Goal: Information Seeking & Learning: Learn about a topic

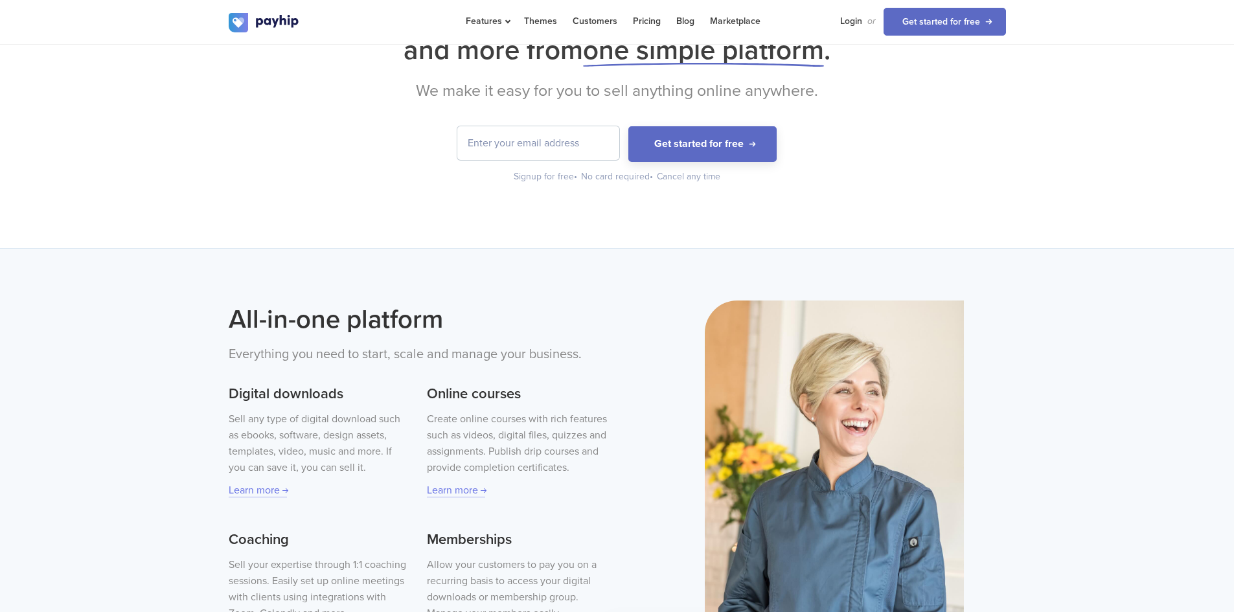
scroll to position [131, 0]
click at [292, 323] on h2 "All-in-one platform" at bounding box center [418, 320] width 379 height 38
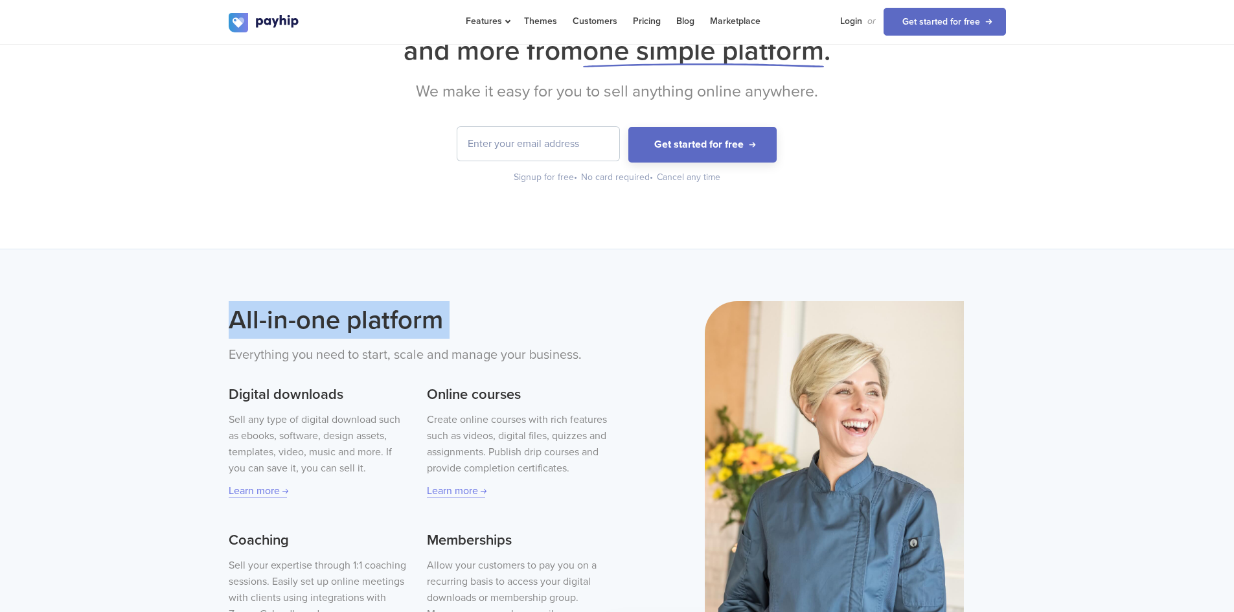
click at [292, 323] on h2 "All-in-one platform" at bounding box center [418, 320] width 379 height 38
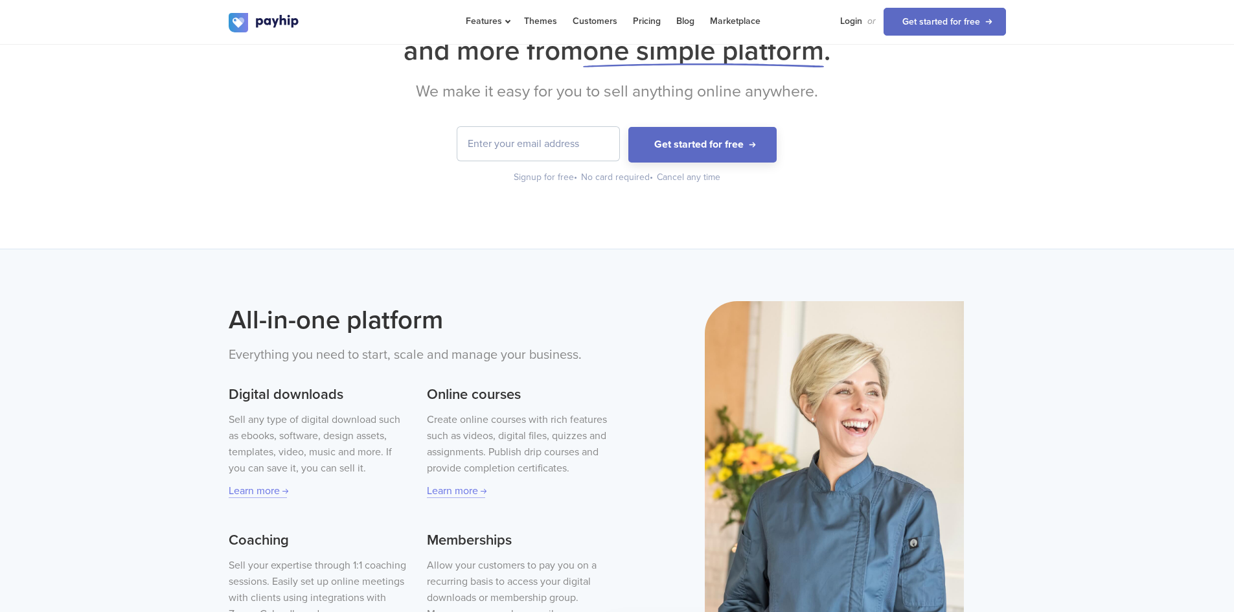
click at [550, 139] on input "email" at bounding box center [538, 144] width 162 height 34
drag, startPoint x: 478, startPoint y: 100, endPoint x: 682, endPoint y: 100, distance: 204.0
click at [682, 100] on h2 "We make it easy for you to sell anything online anywhere." at bounding box center [617, 91] width 777 height 19
click at [692, 98] on h2 "We make it easy for you to sell anything online anywhere." at bounding box center [617, 91] width 777 height 19
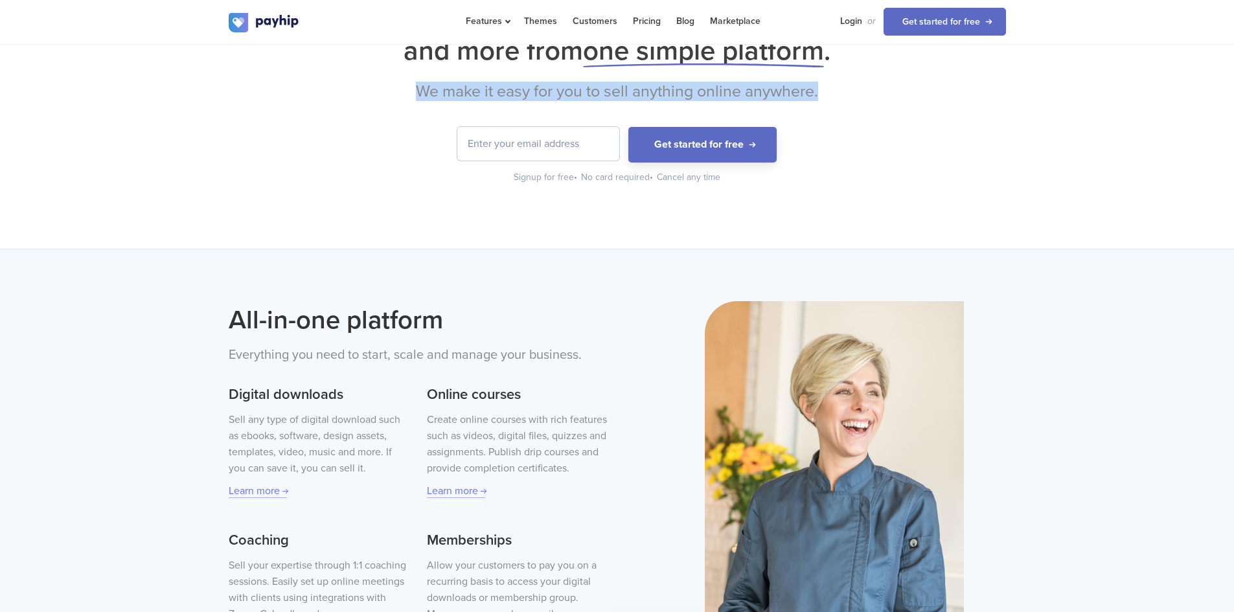
click at [692, 98] on h2 "We make it easy for you to sell anything online anywhere." at bounding box center [617, 91] width 777 height 19
click at [516, 91] on h2 "We make it easy for you to sell anything online anywhere." at bounding box center [617, 91] width 777 height 19
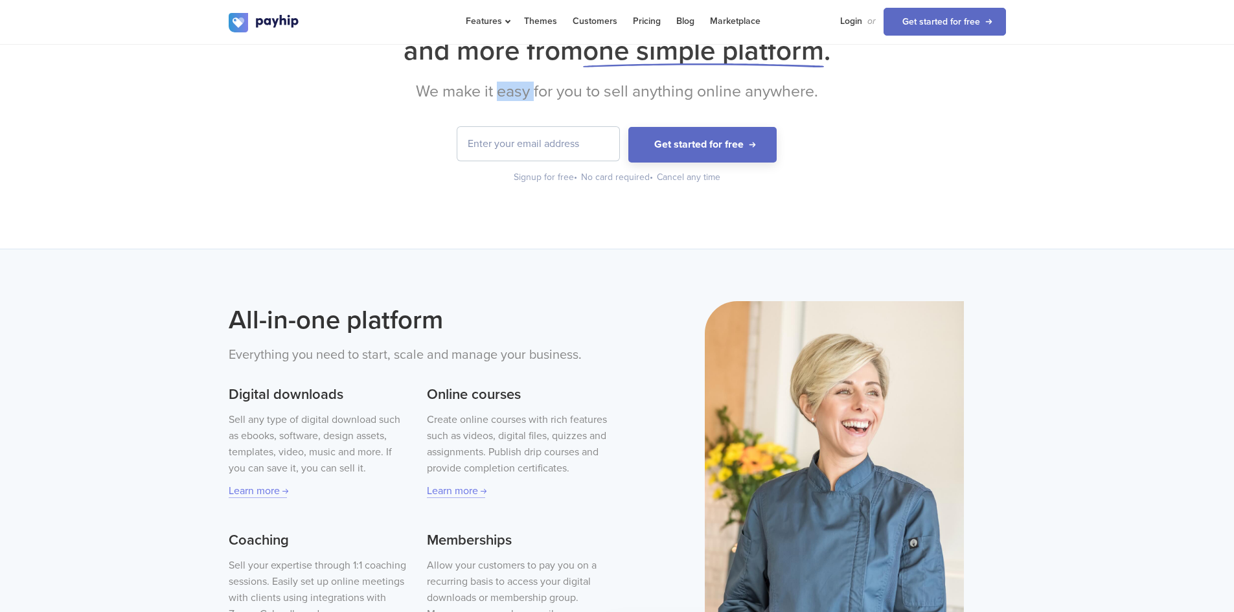
click at [516, 91] on h2 "We make it easy for you to sell anything online anywhere." at bounding box center [617, 91] width 777 height 19
click at [681, 88] on h2 "We make it easy for you to sell anything online anywhere." at bounding box center [617, 91] width 777 height 19
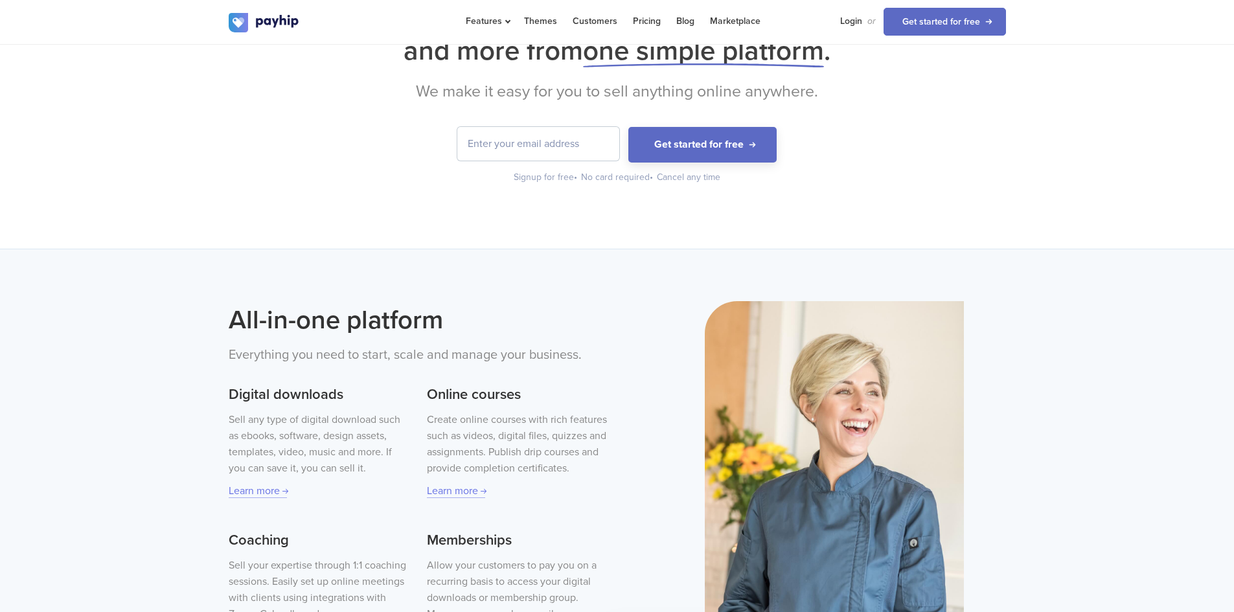
click at [611, 48] on span "one simple platform" at bounding box center [703, 50] width 241 height 33
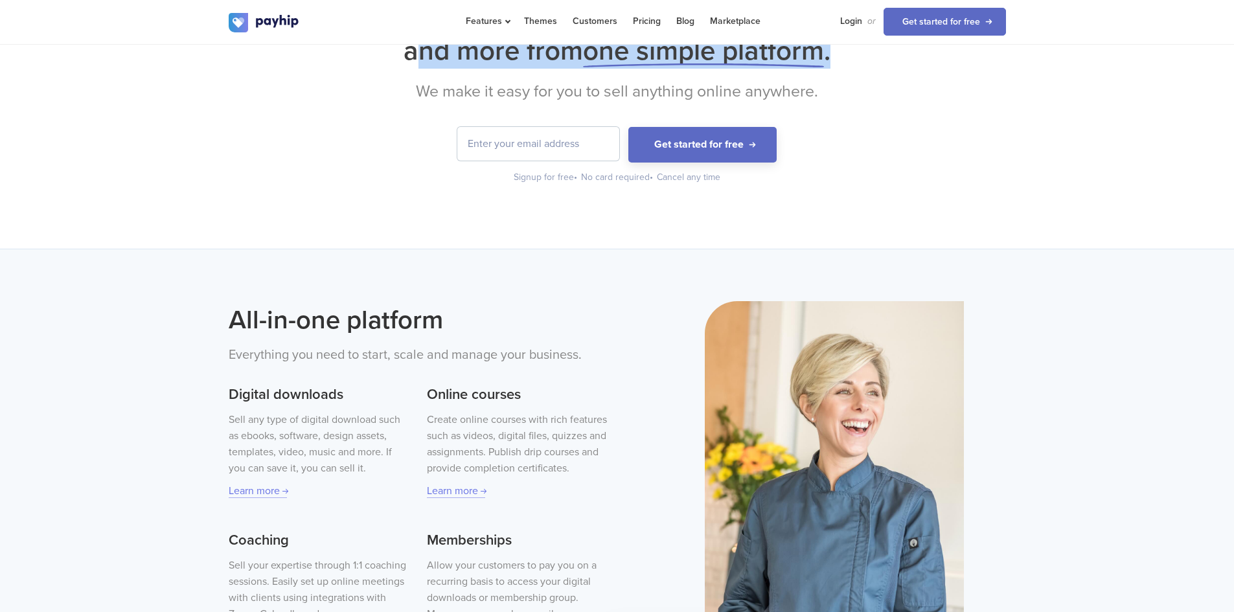
click at [611, 48] on span "one simple platform" at bounding box center [703, 50] width 241 height 33
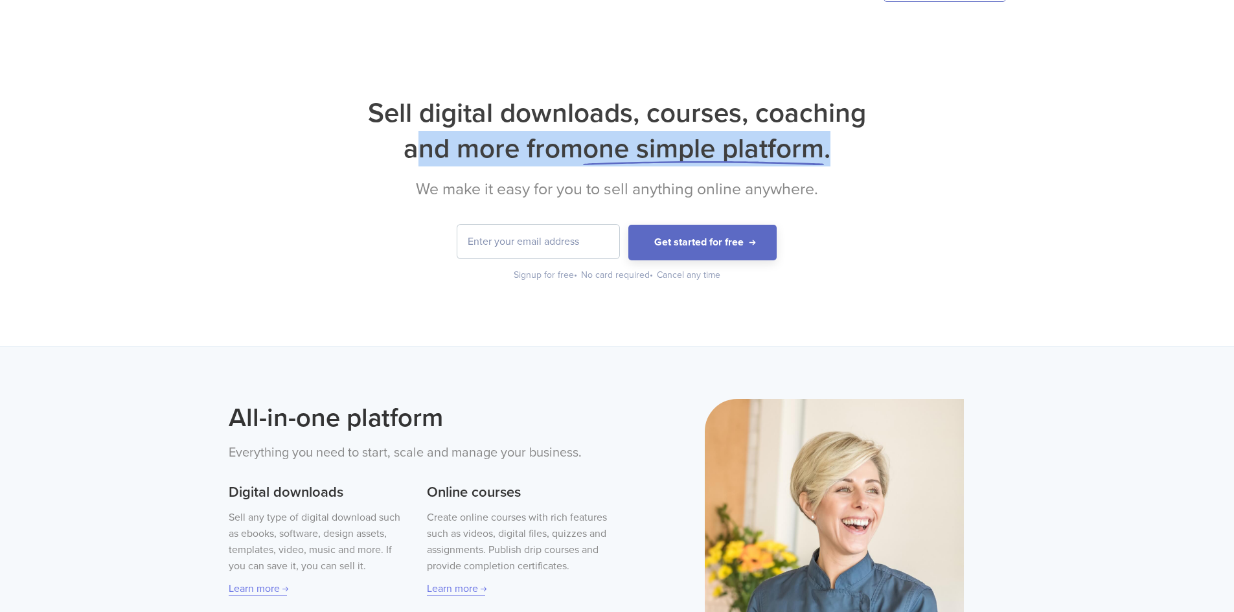
scroll to position [0, 0]
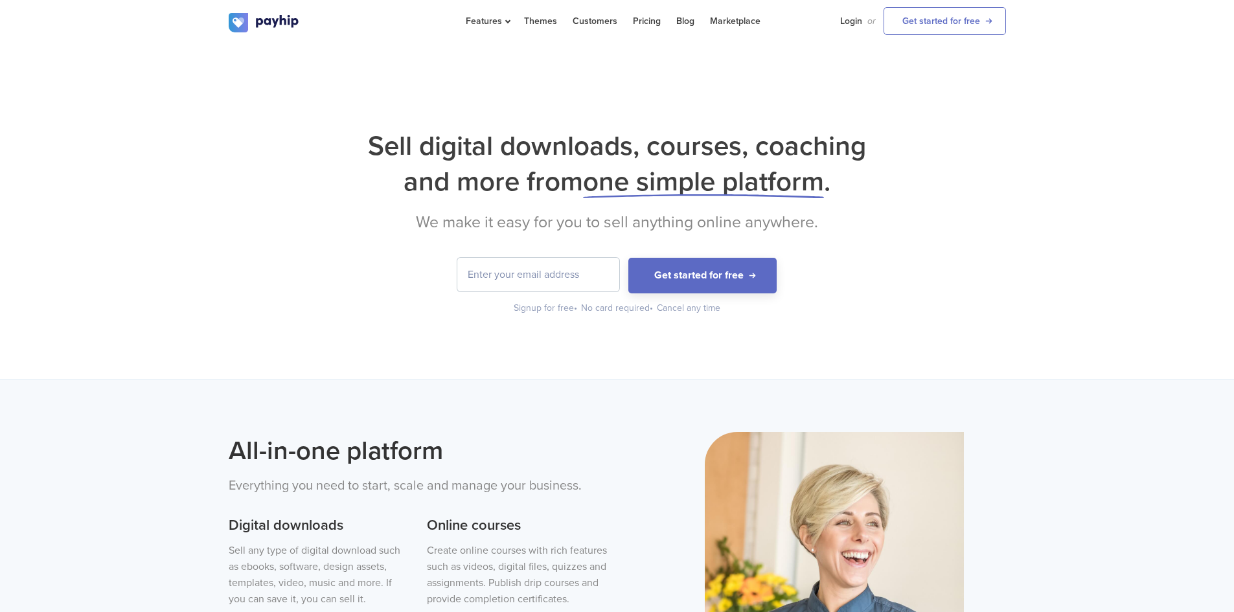
click at [574, 143] on h1 "Sell digital downloads, courses, coaching and more from one simple platform ." at bounding box center [617, 163] width 777 height 71
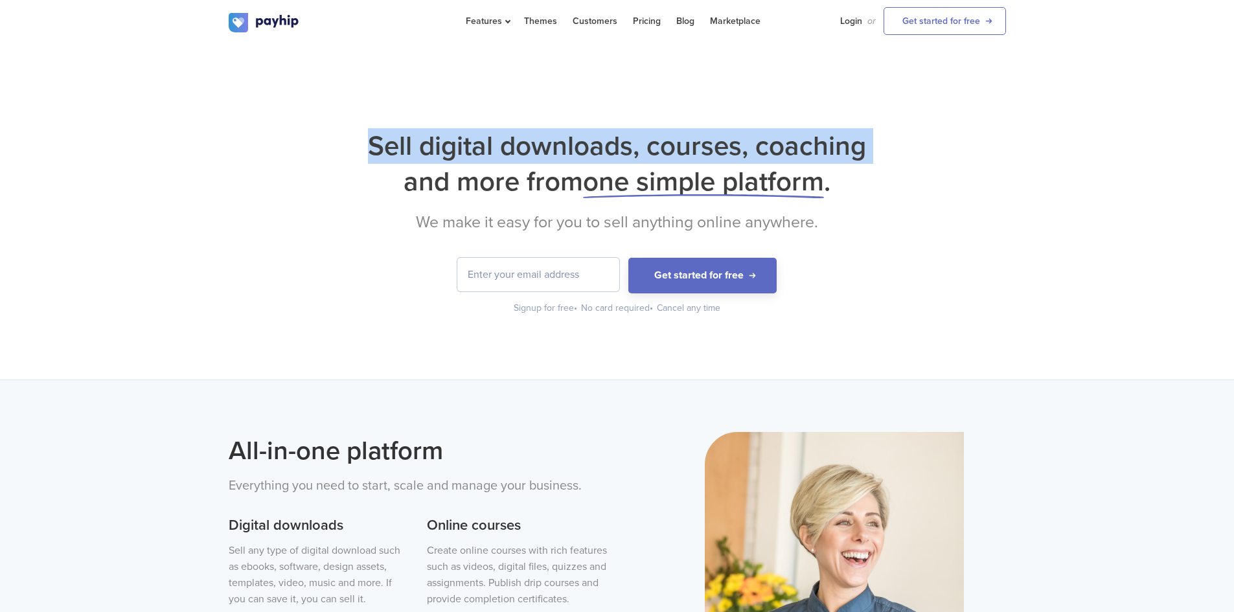
click at [574, 143] on h1 "Sell digital downloads, courses, coaching and more from one simple platform ." at bounding box center [617, 163] width 777 height 71
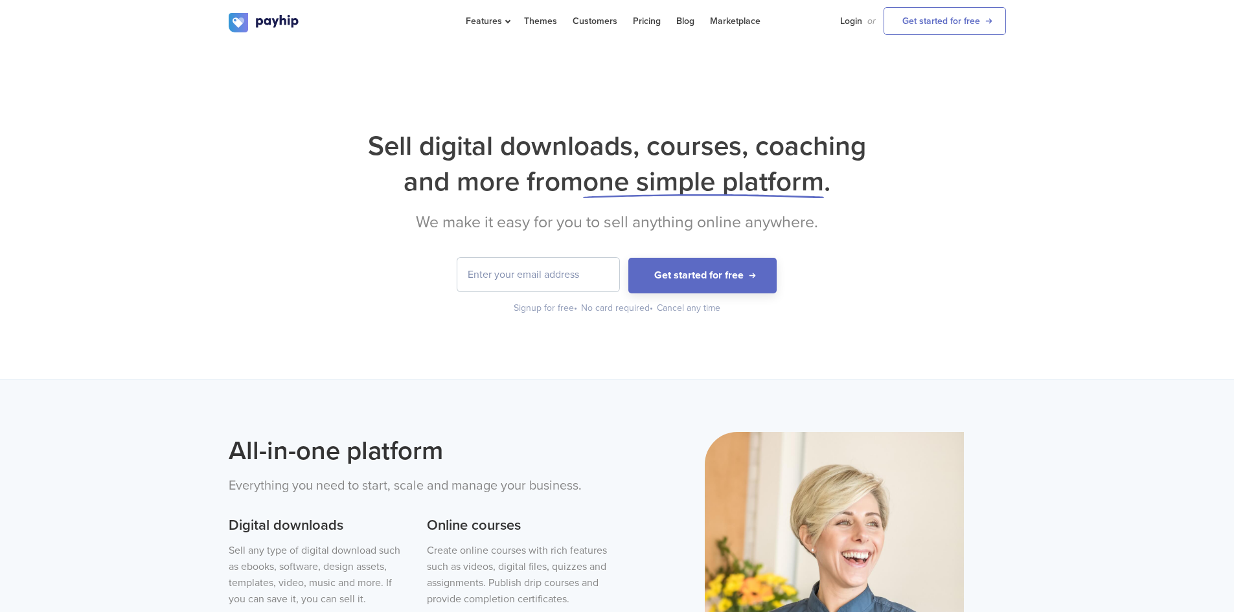
click at [619, 214] on h2 "We make it easy for you to sell anything online anywhere." at bounding box center [617, 221] width 777 height 19
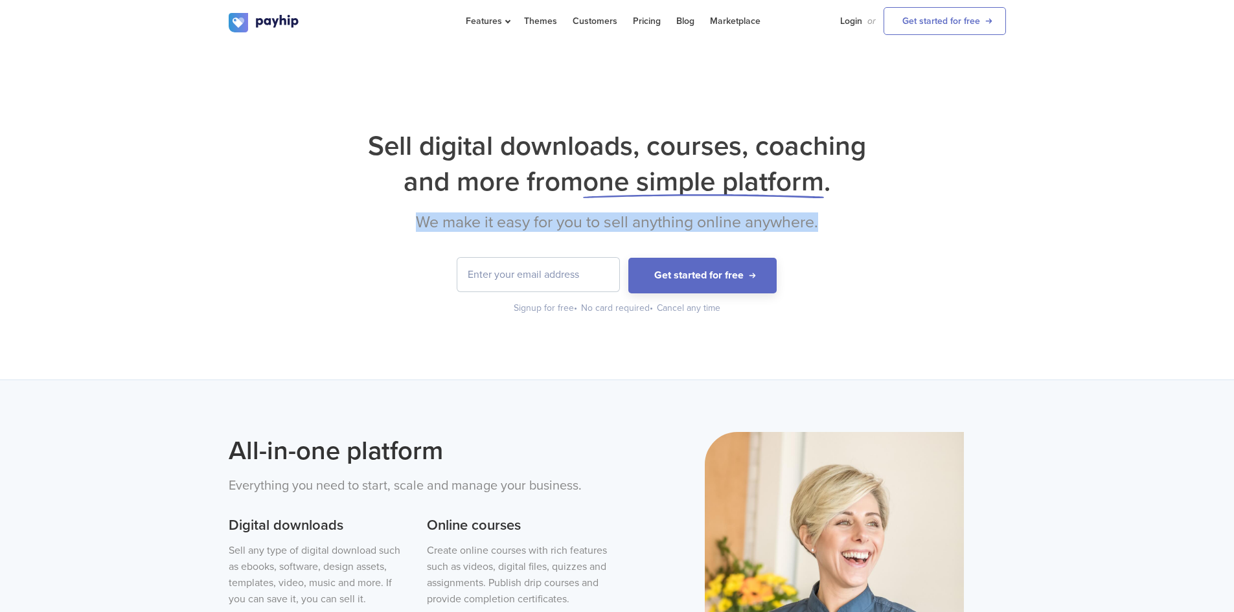
click at [619, 214] on h2 "We make it easy for you to sell anything online anywhere." at bounding box center [617, 221] width 777 height 19
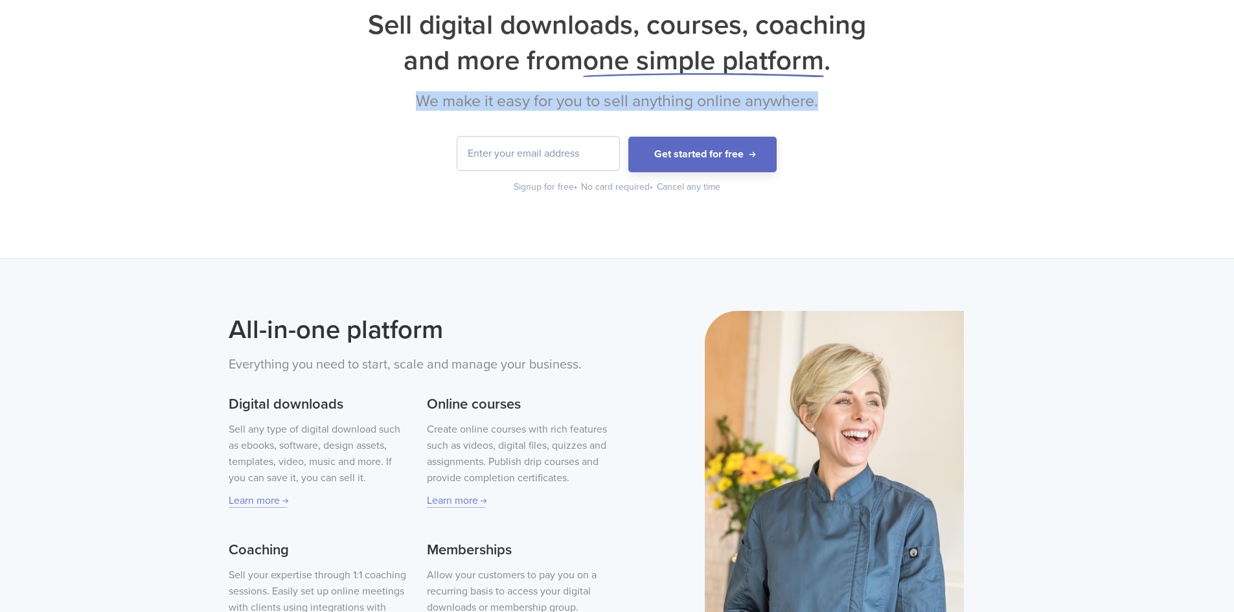
scroll to position [130, 0]
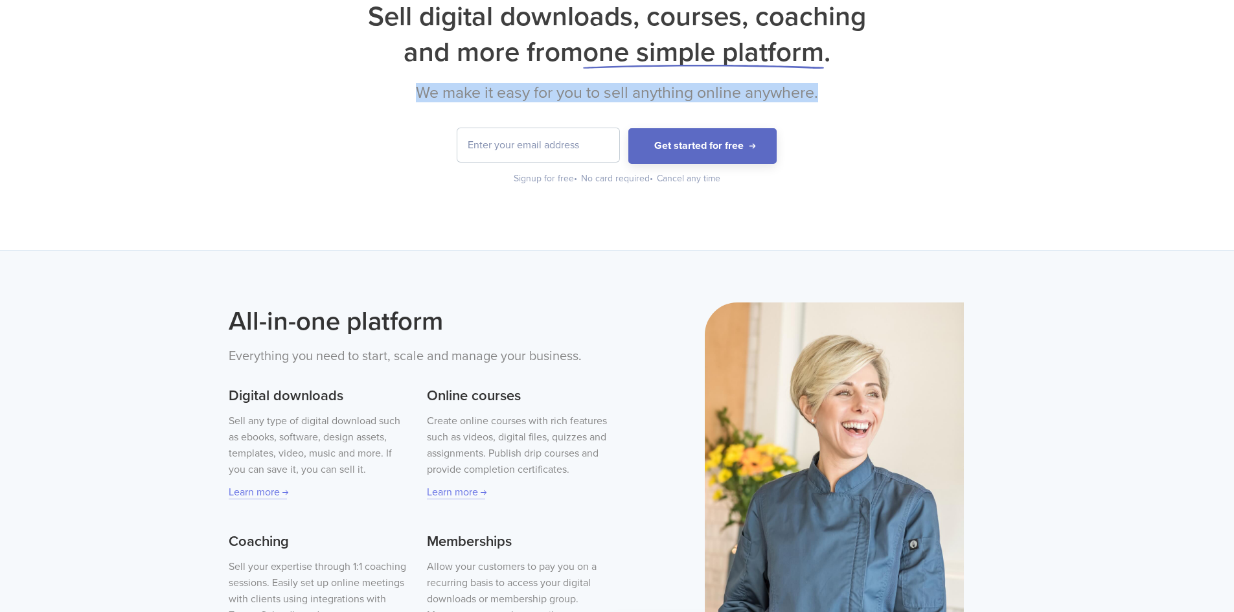
click at [508, 96] on h2 "We make it easy for you to sell anything online anywhere." at bounding box center [617, 92] width 777 height 19
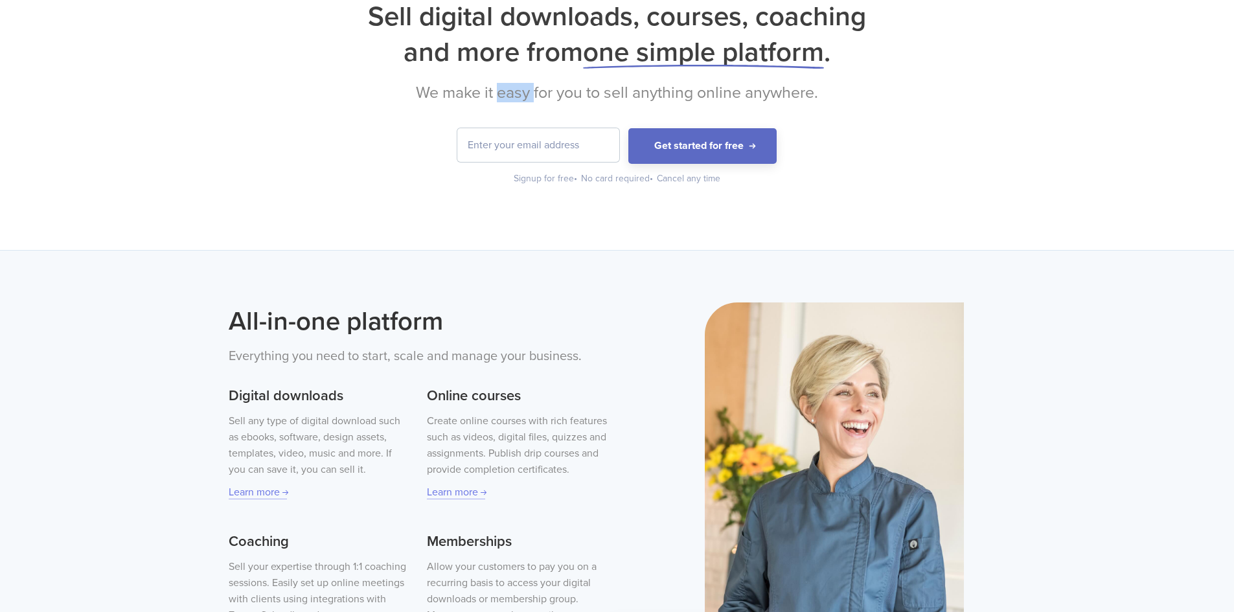
click at [508, 96] on h2 "We make it easy for you to sell anything online anywhere." at bounding box center [617, 92] width 777 height 19
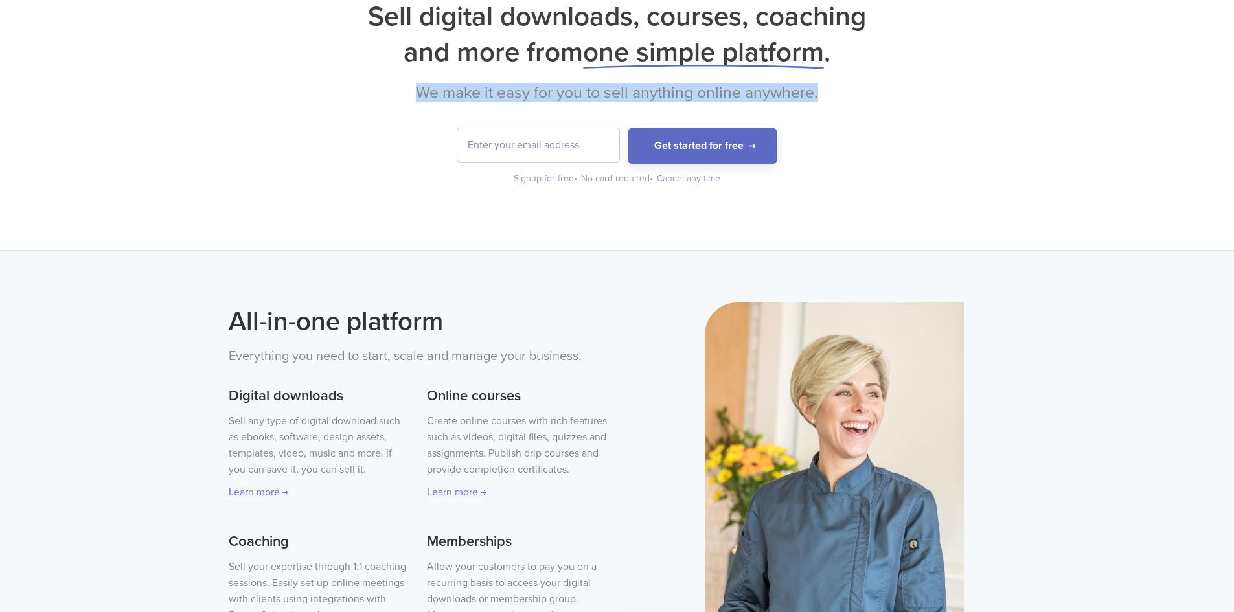
click at [508, 96] on h2 "We make it easy for you to sell anything online anywhere." at bounding box center [617, 92] width 777 height 19
click at [655, 96] on h2 "We make it easy for you to sell anything online anywhere." at bounding box center [617, 92] width 777 height 19
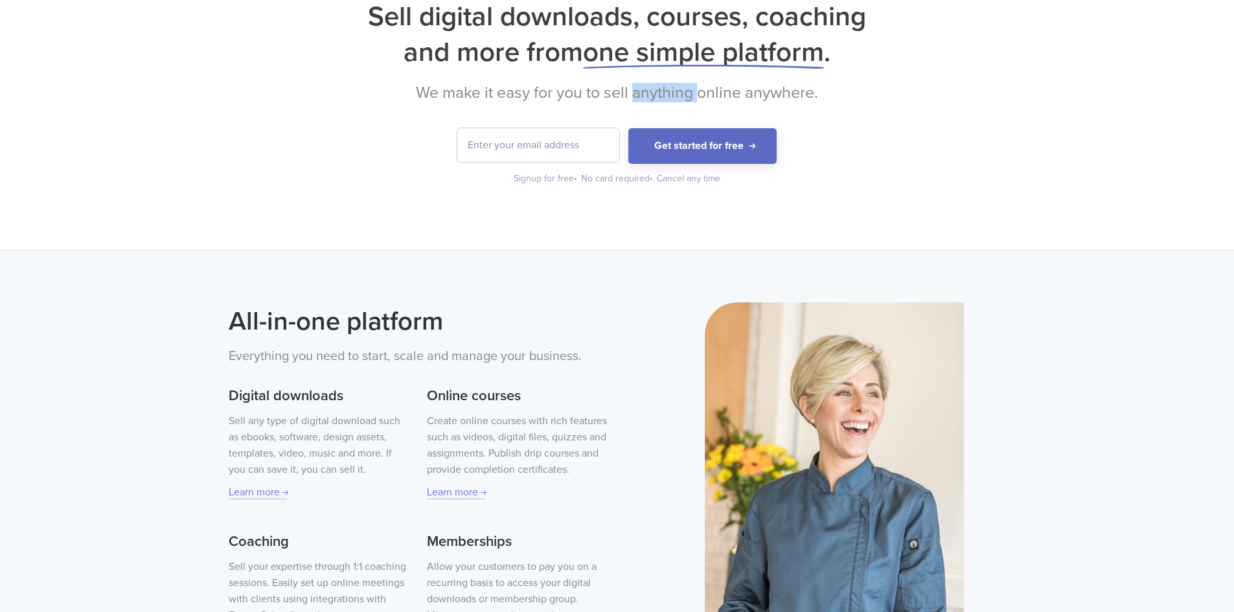
click at [655, 96] on h2 "We make it easy for you to sell anything online anywhere." at bounding box center [617, 92] width 777 height 19
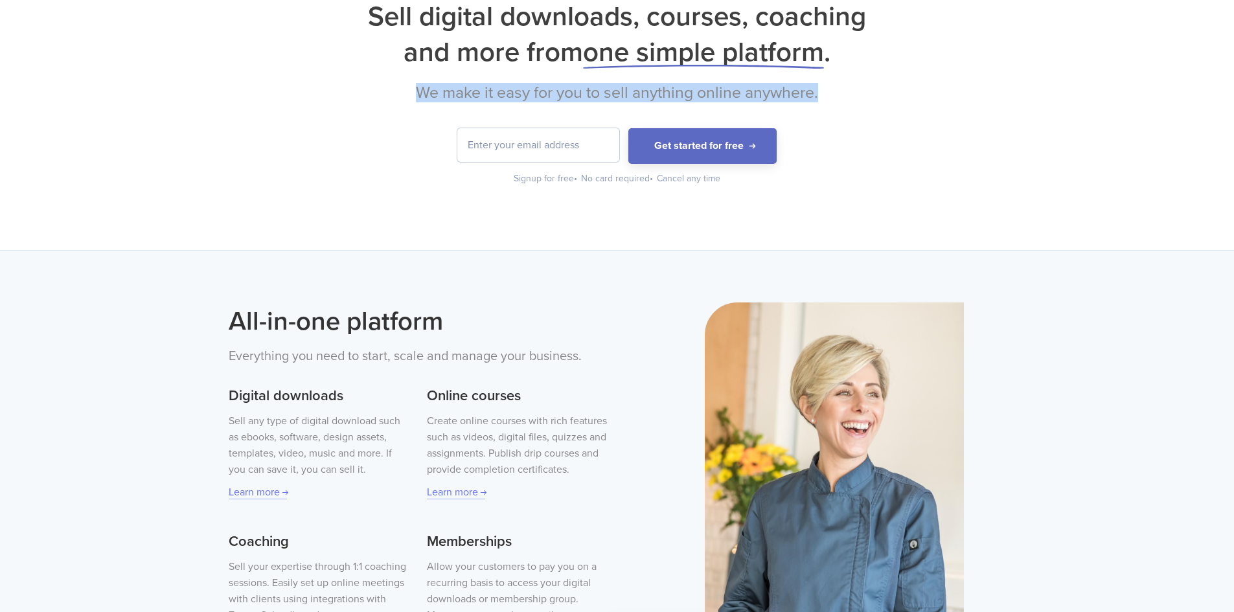
click at [655, 96] on h2 "We make it easy for you to sell anything online anywhere." at bounding box center [617, 92] width 777 height 19
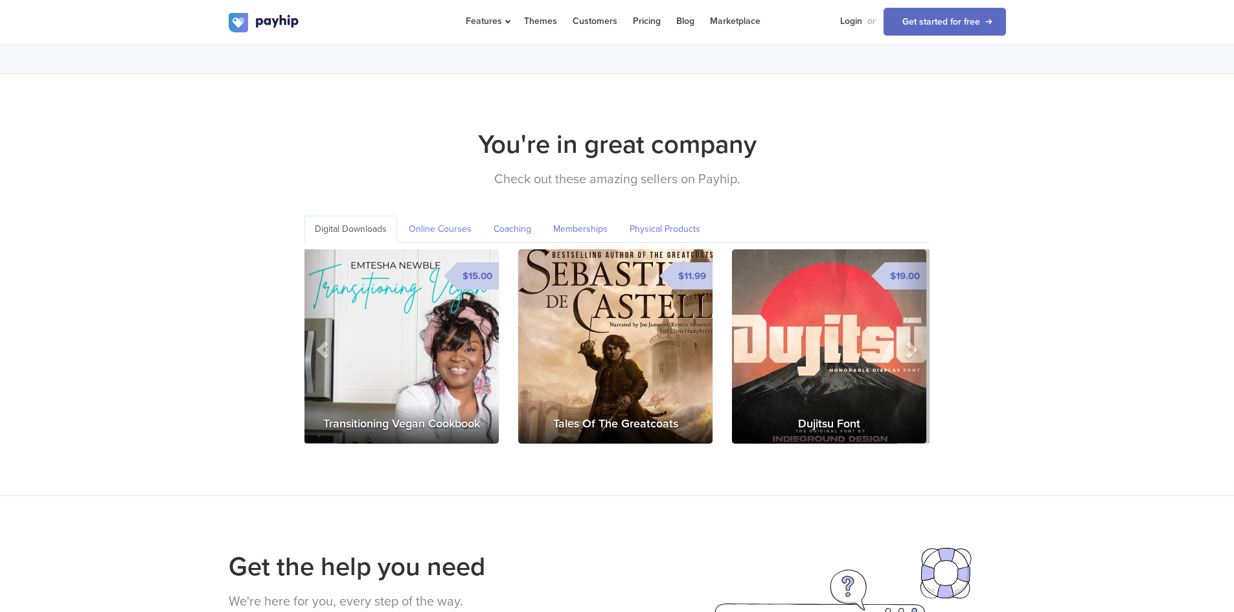
scroll to position [1799, 0]
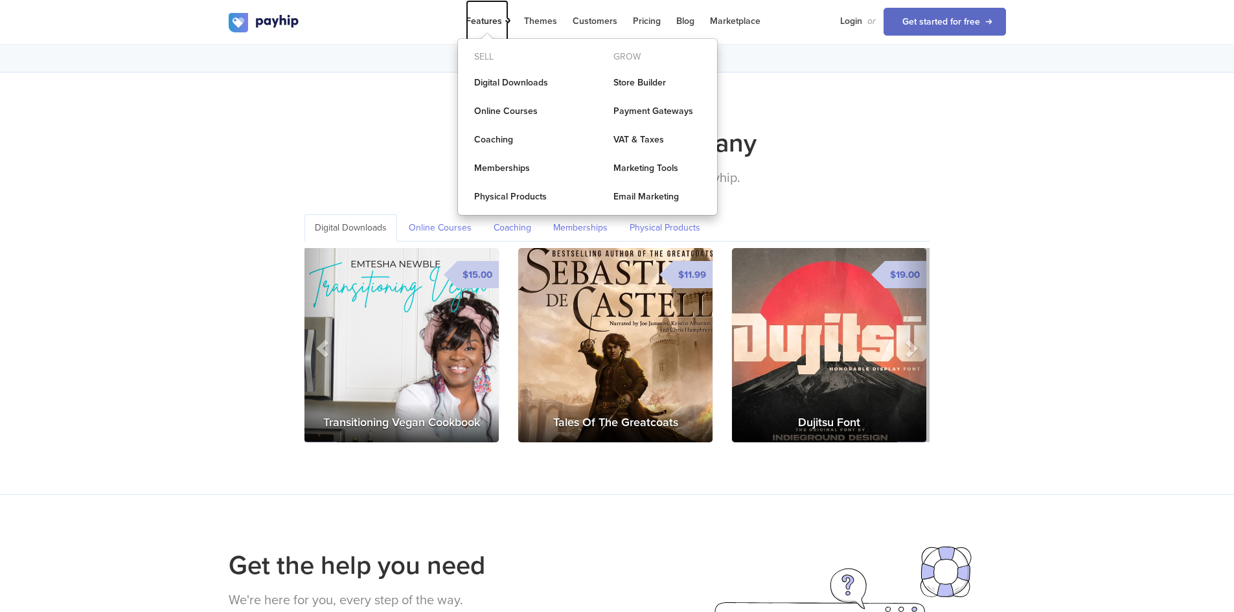
click at [501, 12] on link "Features" at bounding box center [487, 21] width 43 height 42
click at [482, 84] on link "Digital Downloads" at bounding box center [518, 83] width 120 height 26
